Goal: Browse casually

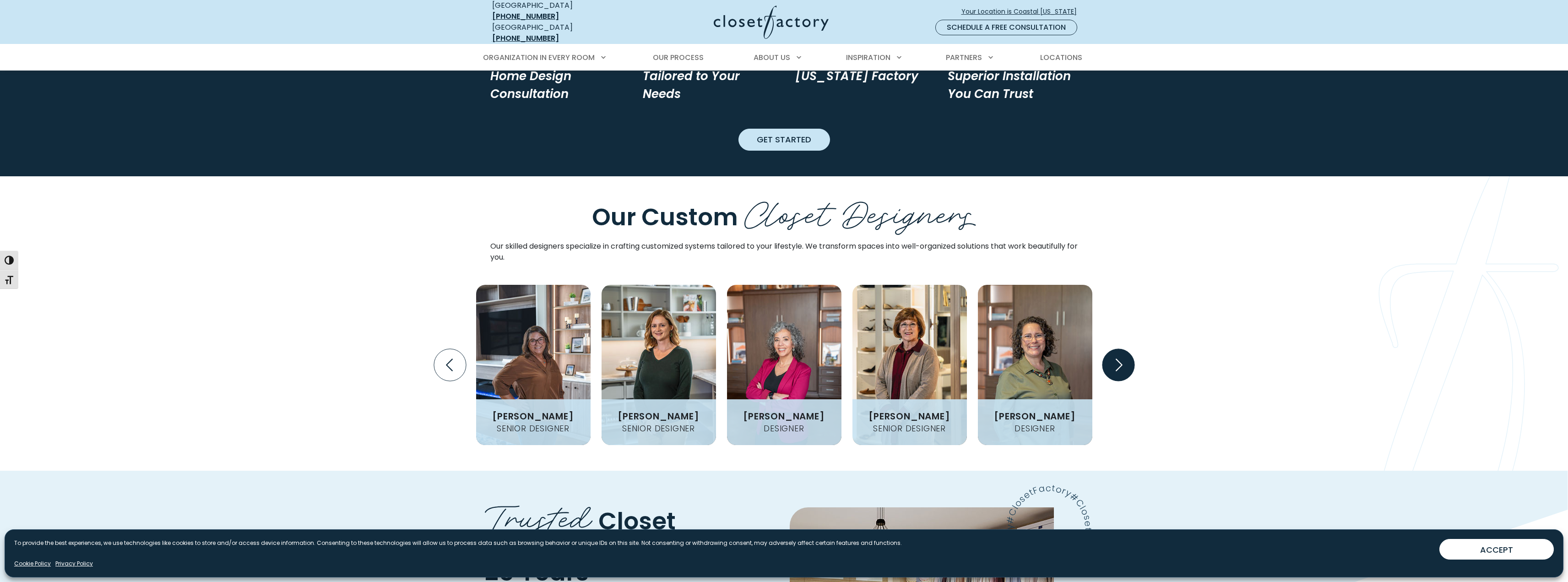
click at [1114, 349] on icon "Next slide" at bounding box center [1118, 365] width 32 height 32
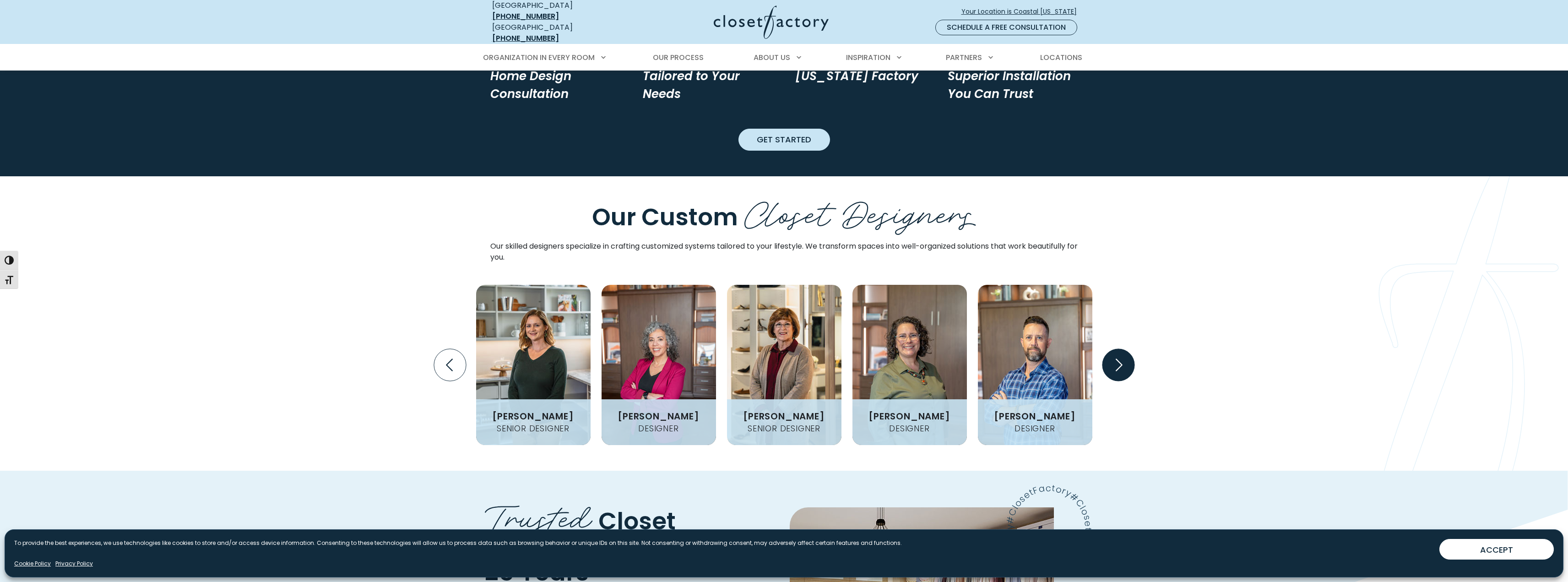
click at [1114, 349] on icon "Next slide" at bounding box center [1118, 365] width 32 height 32
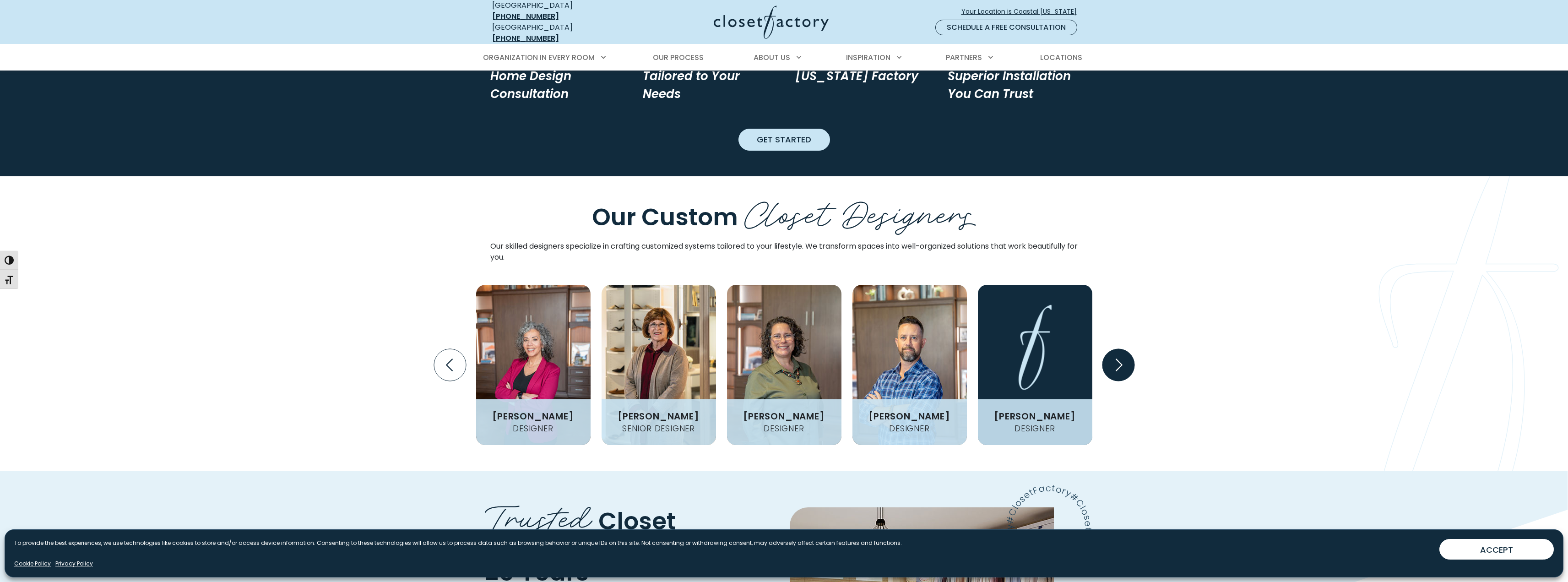
click at [1114, 349] on icon "Next slide" at bounding box center [1118, 365] width 32 height 32
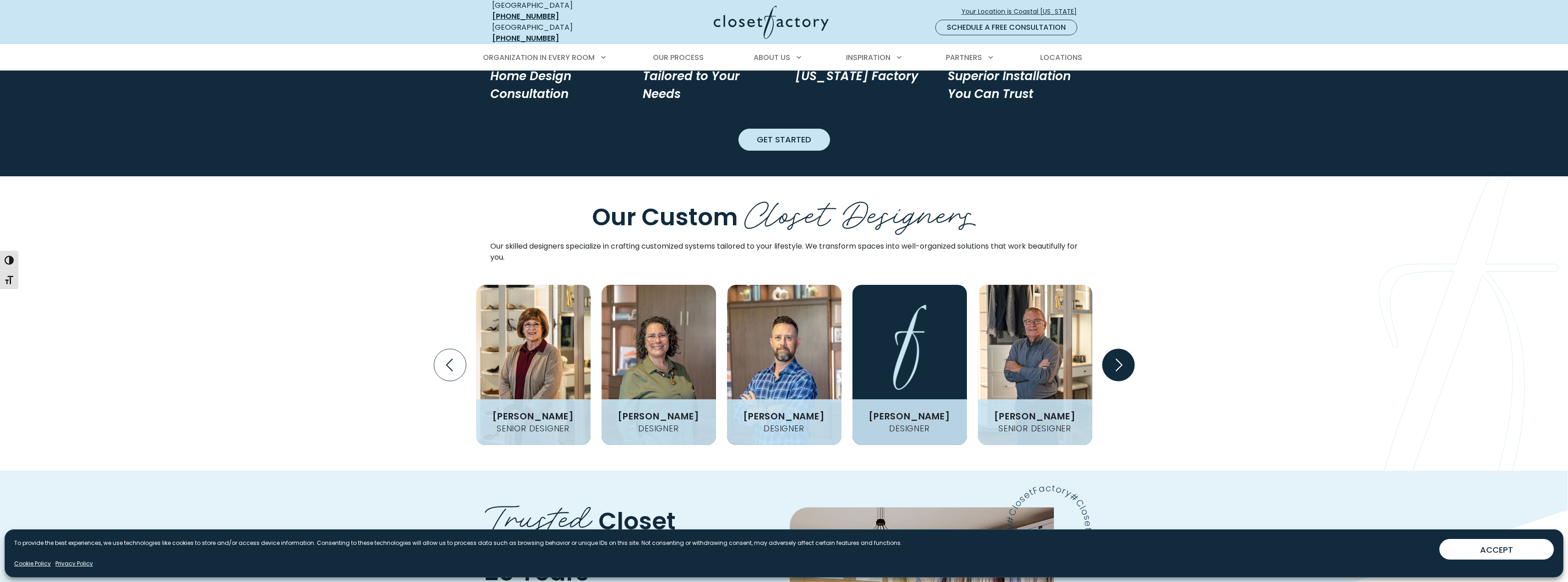
click at [1114, 349] on icon "Next slide" at bounding box center [1118, 365] width 32 height 32
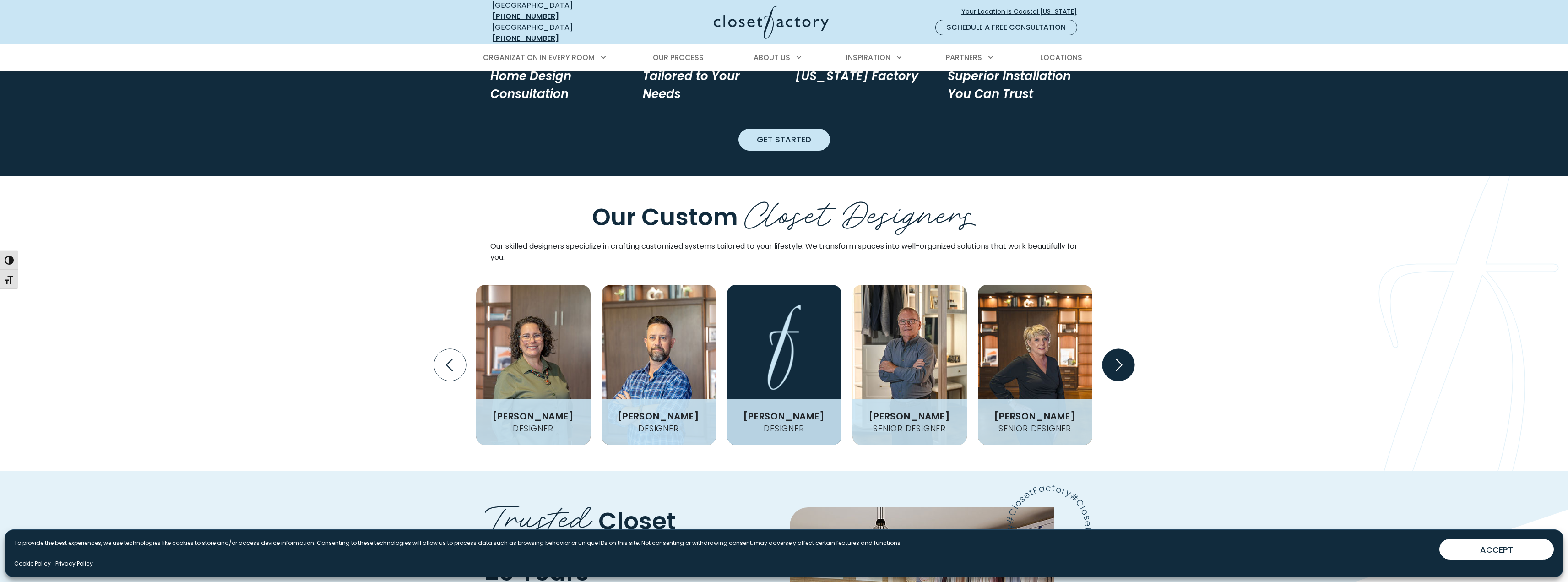
click at [1114, 349] on icon "Next slide" at bounding box center [1118, 365] width 32 height 32
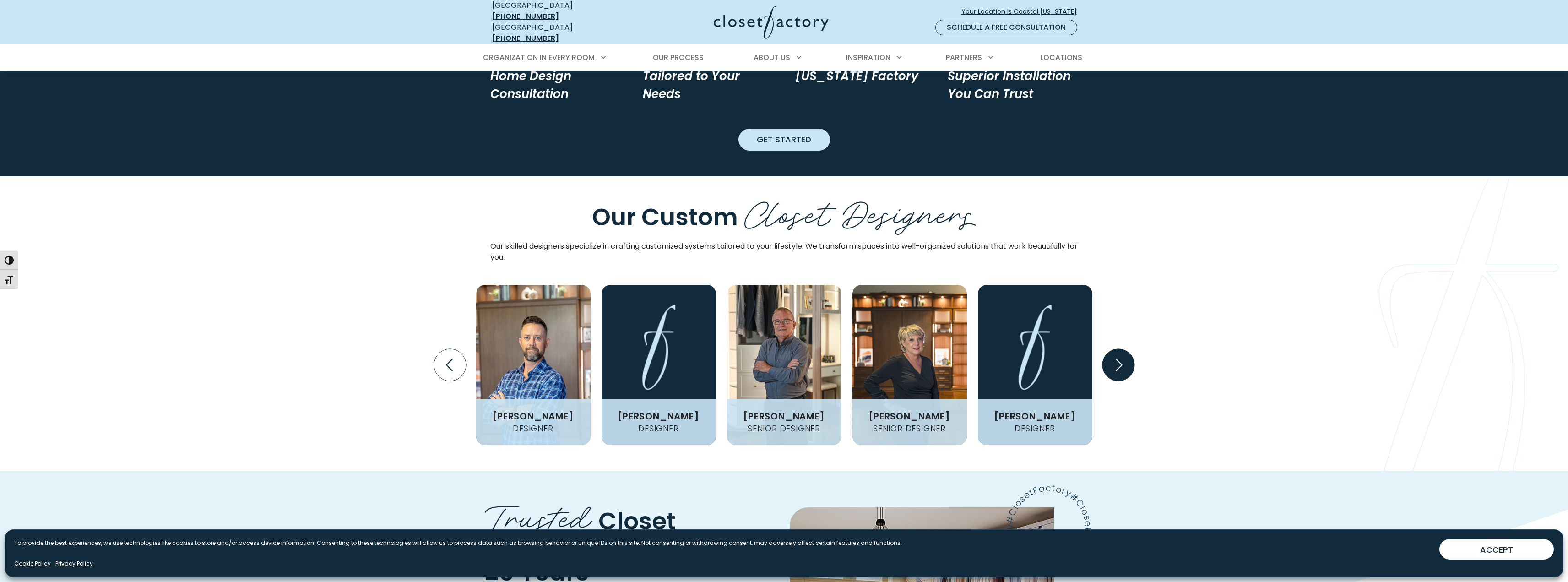
click at [1114, 349] on icon "Next slide" at bounding box center [1118, 365] width 32 height 32
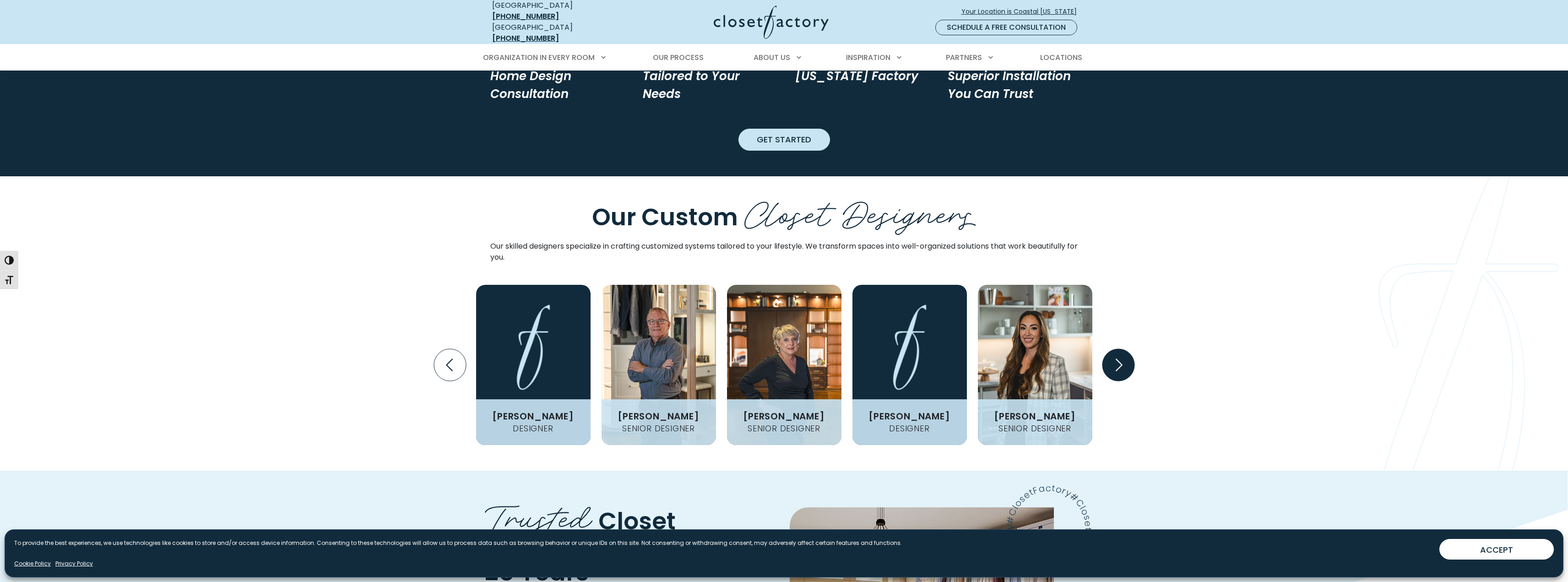
click at [1114, 349] on icon "Next slide" at bounding box center [1118, 365] width 32 height 32
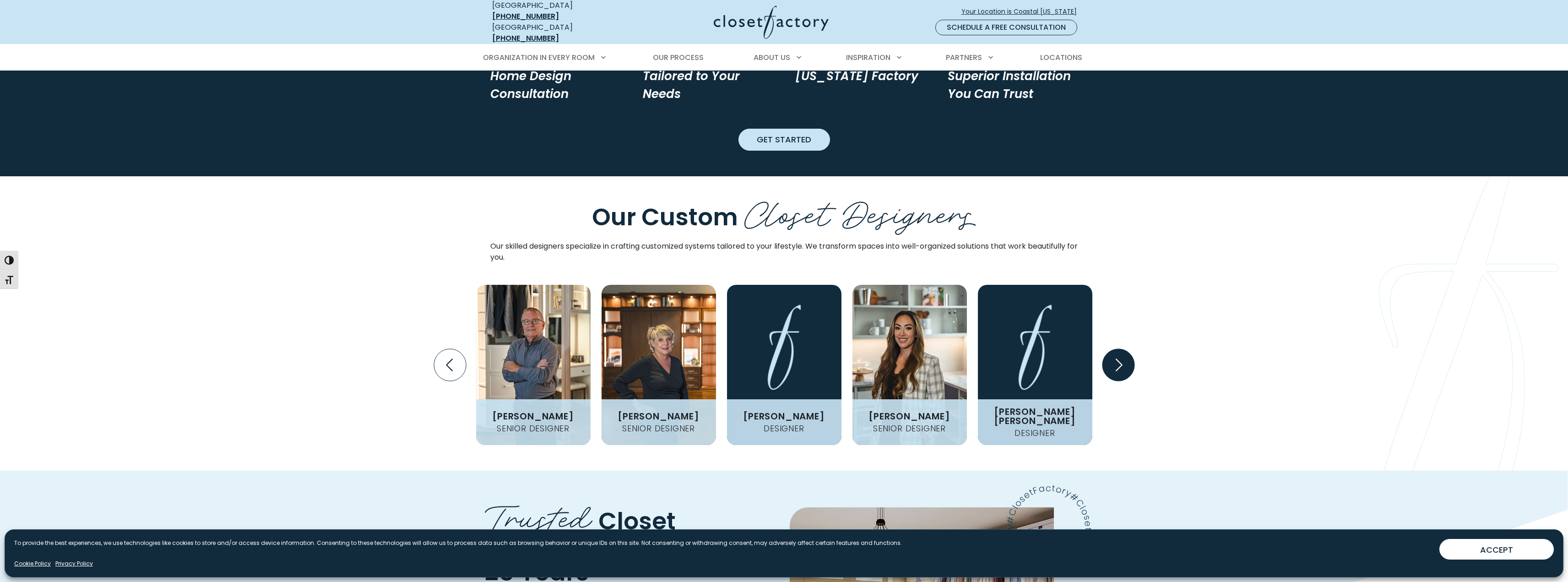
click at [1114, 349] on icon "Next slide" at bounding box center [1118, 365] width 32 height 32
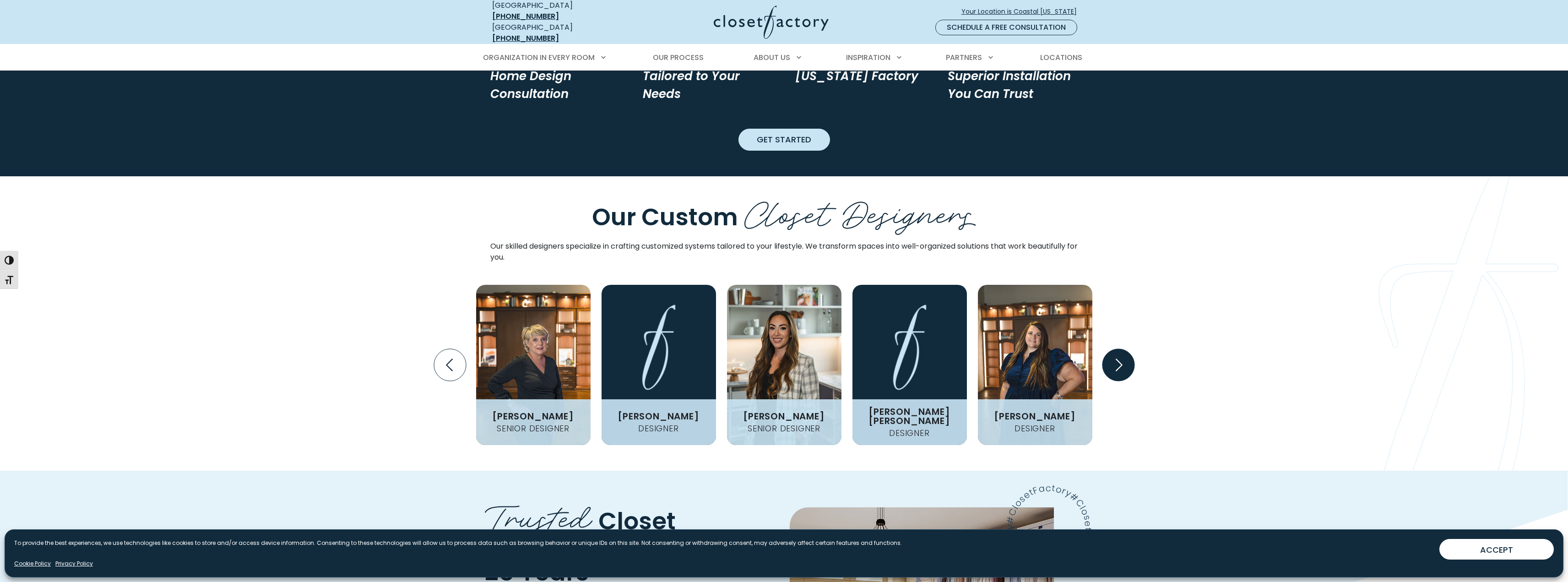
click at [1114, 349] on icon "Next slide" at bounding box center [1118, 365] width 32 height 32
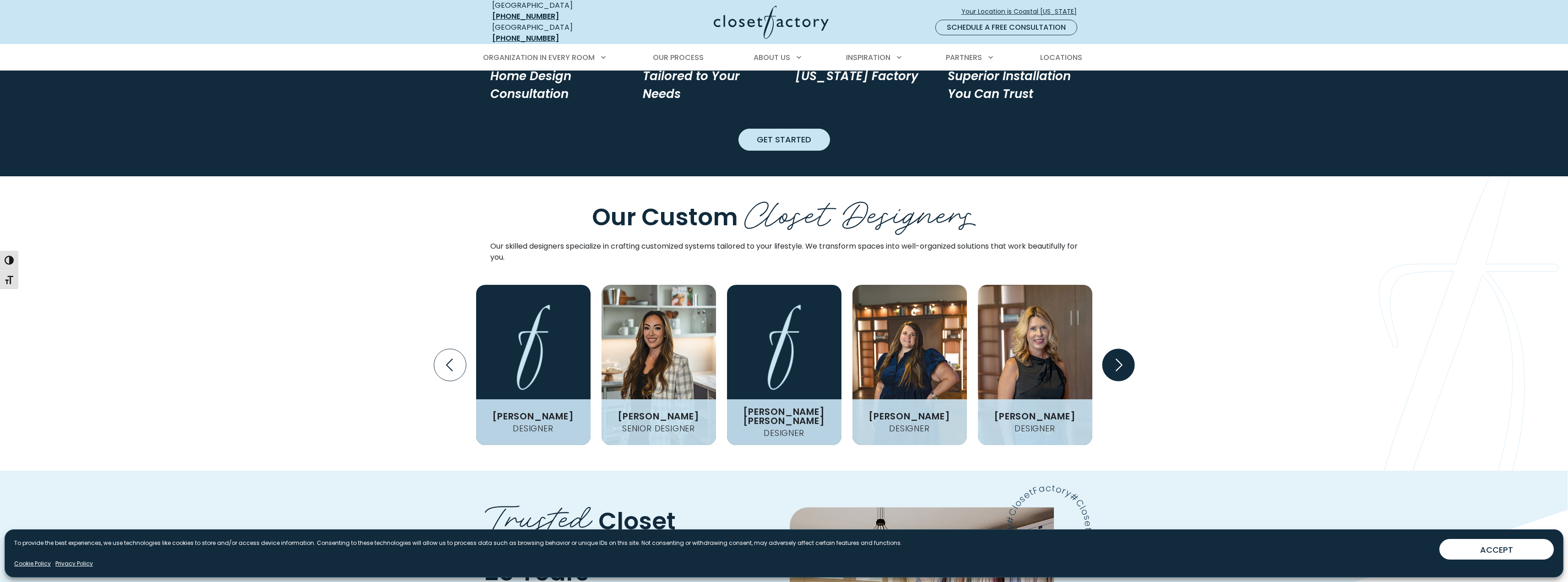
click at [1114, 349] on icon "Next slide" at bounding box center [1118, 365] width 32 height 32
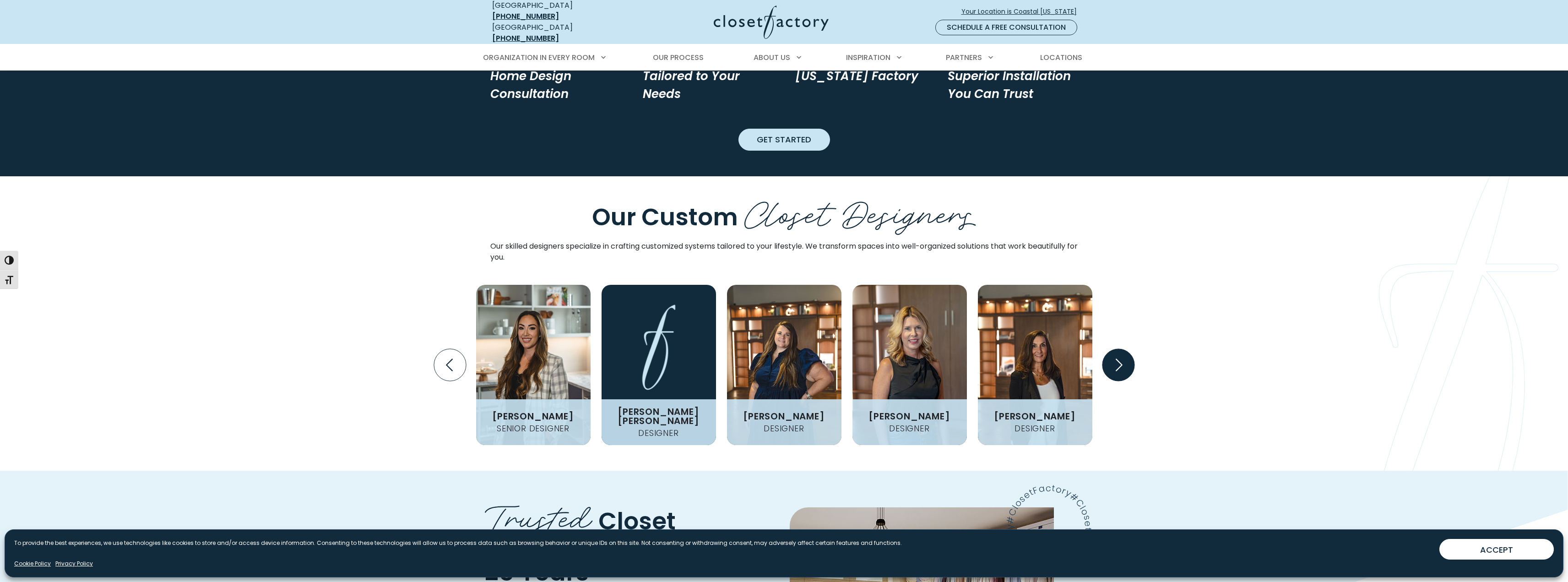
click at [1114, 349] on icon "Next slide" at bounding box center [1118, 365] width 32 height 32
click at [1113, 349] on icon "Next slide" at bounding box center [1118, 365] width 32 height 32
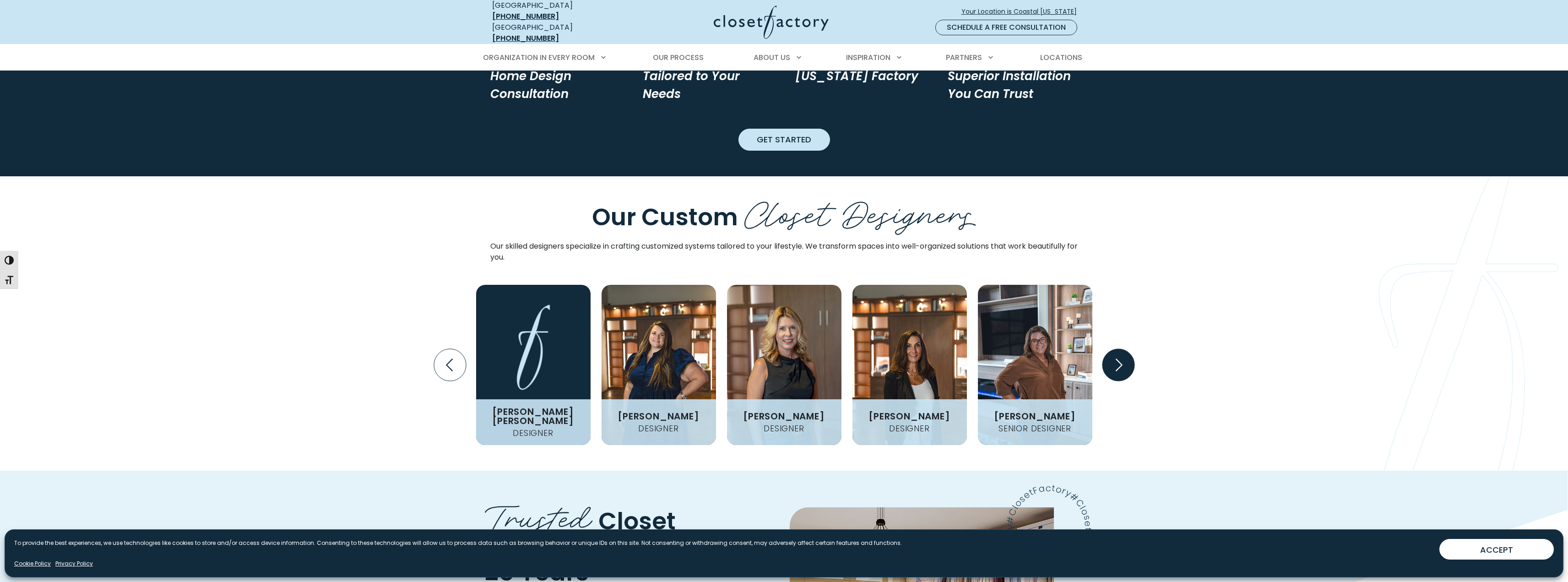
click at [1113, 349] on icon "Next slide" at bounding box center [1118, 365] width 32 height 32
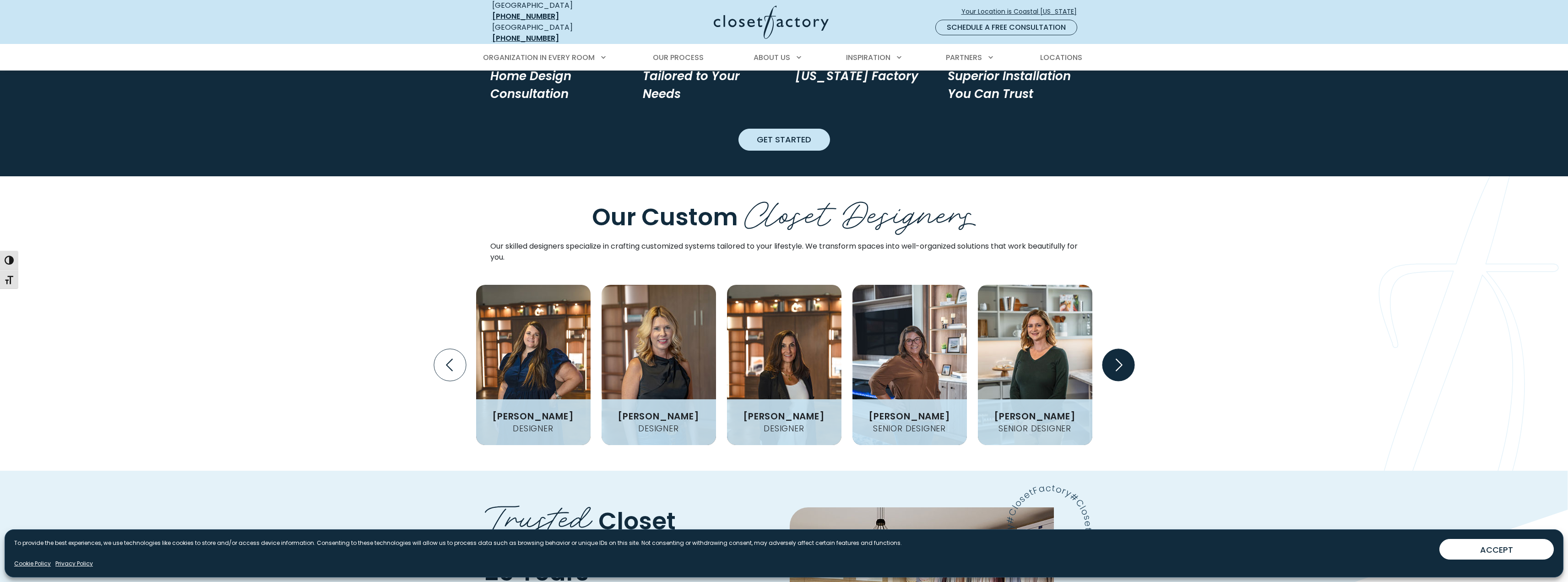
click at [1113, 349] on icon "Next slide" at bounding box center [1118, 365] width 32 height 32
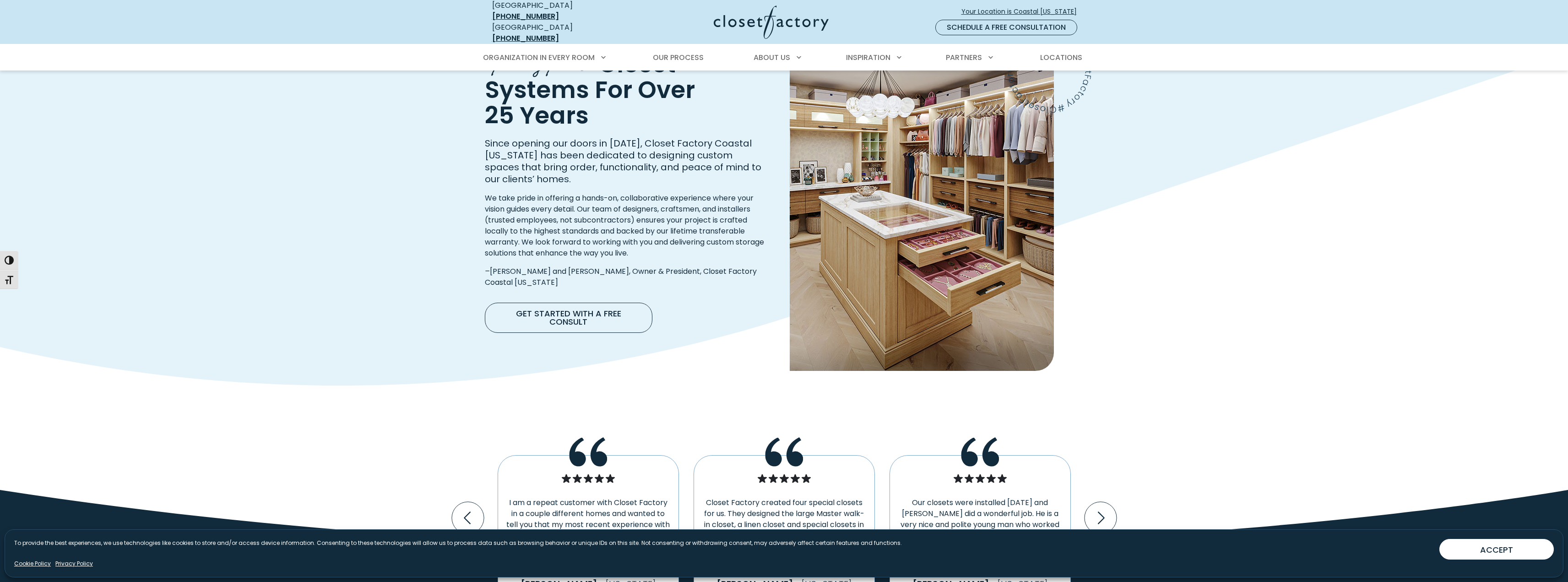
scroll to position [1419, 0]
